Goal: Information Seeking & Learning: Learn about a topic

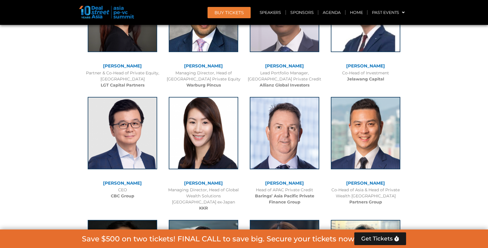
scroll to position [910, 0]
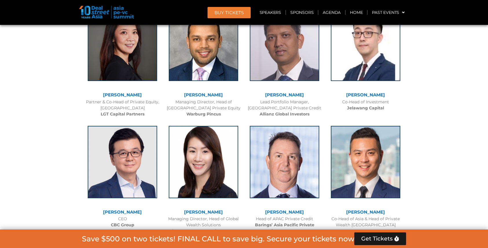
click at [219, 109] on div "Managing Director, Head of [GEOGRAPHIC_DATA] Private Equity Warburg Pincus" at bounding box center [203, 108] width 75 height 18
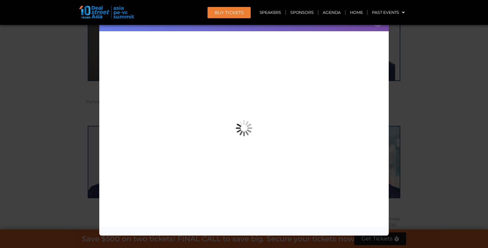
click at [34, 100] on div "Speaker Profile ×" at bounding box center [244, 124] width 488 height 248
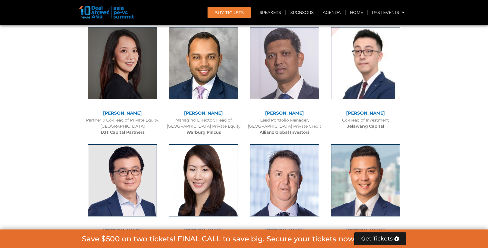
scroll to position [852, 0]
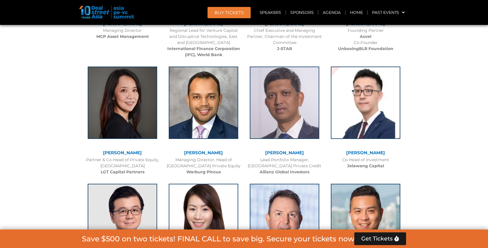
click at [353, 165] on b "Jelawang Capital" at bounding box center [365, 165] width 37 height 5
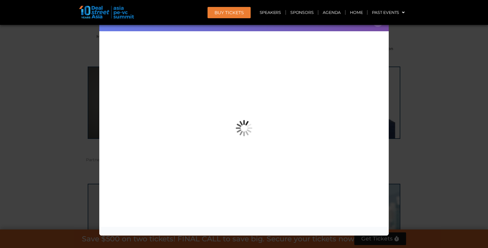
click at [419, 110] on div "Speaker Profile ×" at bounding box center [244, 124] width 488 height 248
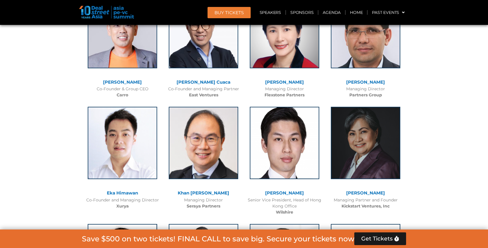
scroll to position [1344, 0]
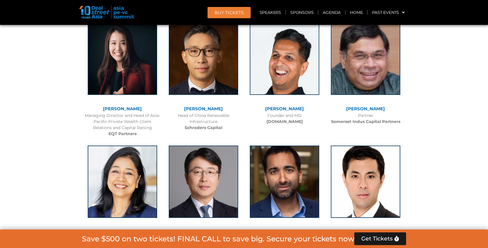
scroll to position [1981, 0]
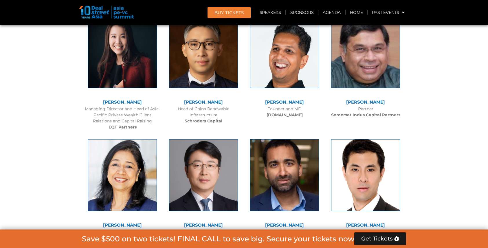
click at [275, 99] on link "[PERSON_NAME]" at bounding box center [284, 102] width 39 height 6
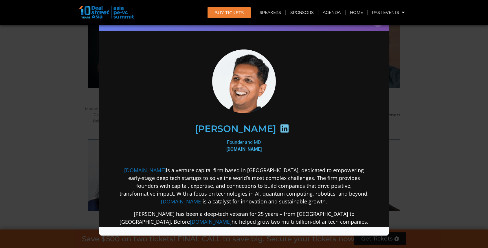
scroll to position [0, 0]
drag, startPoint x: 199, startPoint y: 128, endPoint x: 267, endPoint y: 129, distance: 68.3
click at [267, 129] on div "[PERSON_NAME]" at bounding box center [243, 129] width 225 height 30
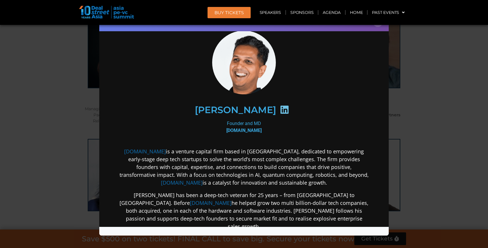
scroll to position [29, 0]
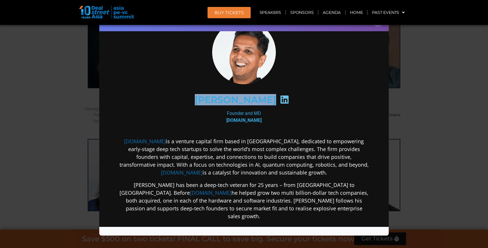
drag, startPoint x: 198, startPoint y: 100, endPoint x: 266, endPoint y: 100, distance: 67.8
click at [266, 100] on div "[PERSON_NAME]" at bounding box center [243, 100] width 225 height 30
copy h2 "[PERSON_NAME]"
click at [64, 91] on div "Speaker Profile ×" at bounding box center [244, 124] width 488 height 248
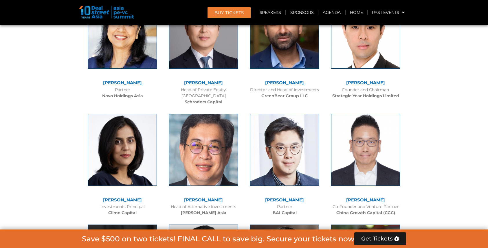
scroll to position [2126, 0]
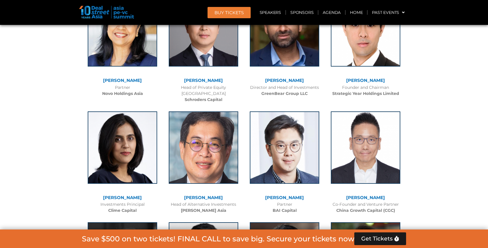
click at [284, 91] on b "GreenBear Group LLC" at bounding box center [284, 93] width 46 height 5
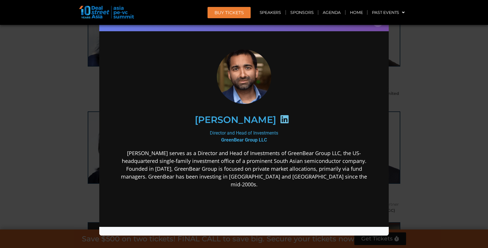
scroll to position [0, 0]
click at [248, 139] on b "GreenBear Group LLC" at bounding box center [244, 140] width 46 height 6
click at [403, 72] on div "Speaker Profile ×" at bounding box center [244, 124] width 488 height 248
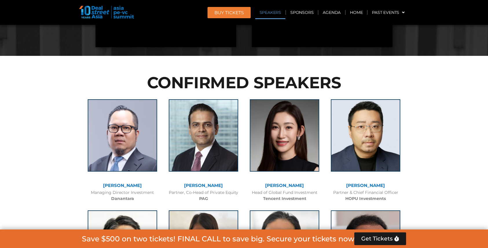
scroll to position [782, 0]
